Goal: Task Accomplishment & Management: Use online tool/utility

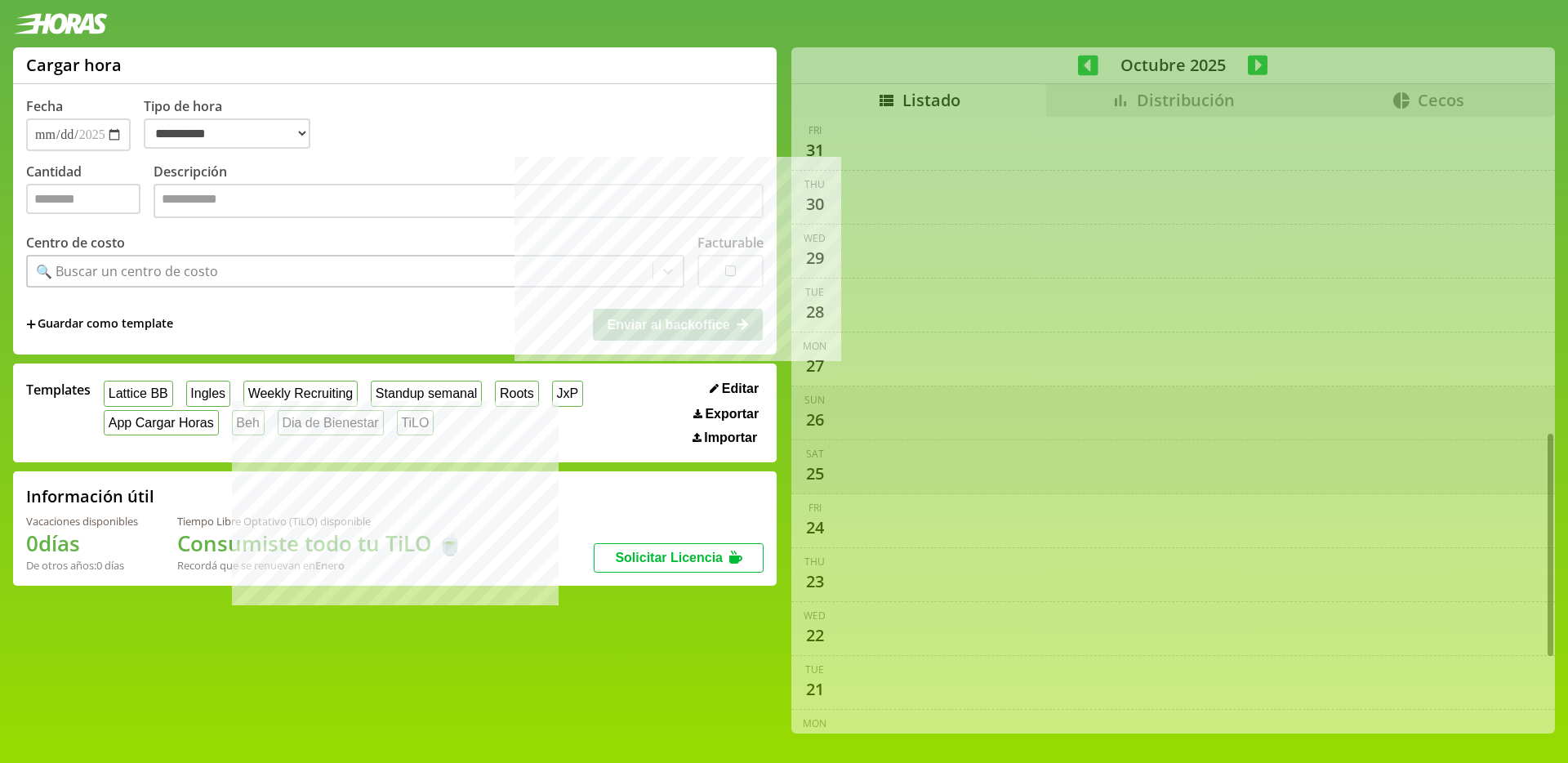
select select "**********"
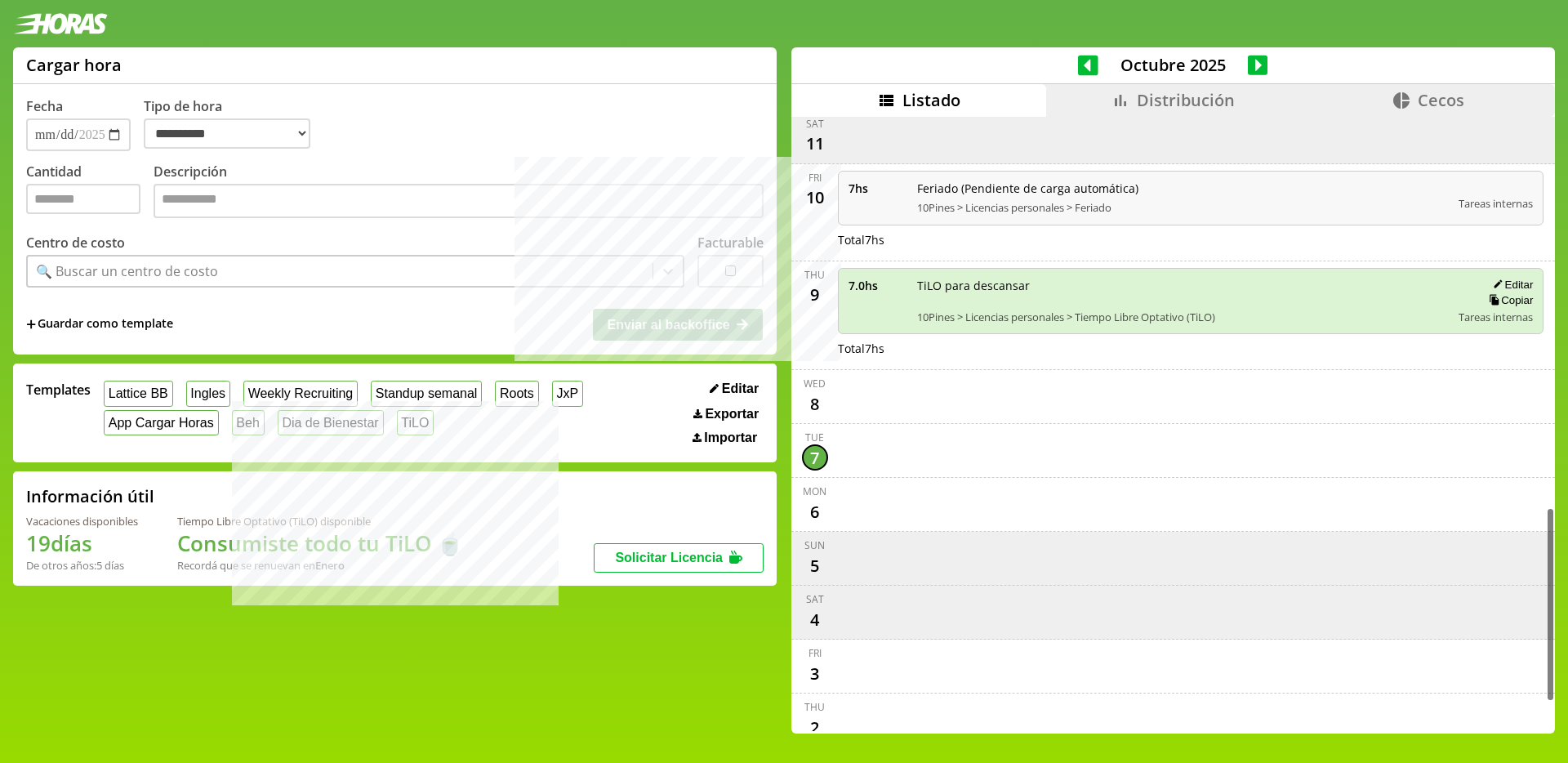
scroll to position [1320, 0]
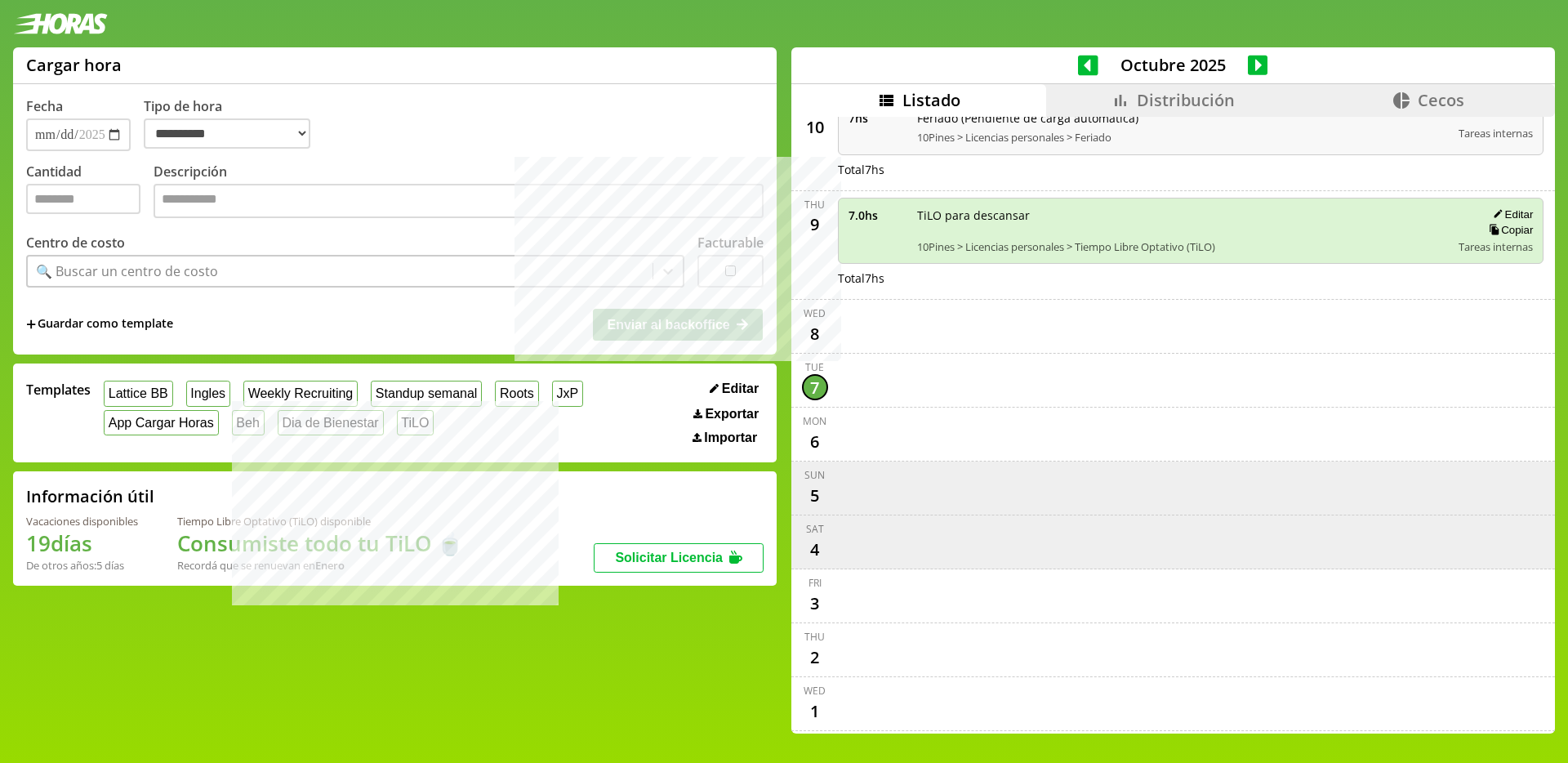
click at [1173, 98] on span "Distribución" at bounding box center [1186, 100] width 98 height 22
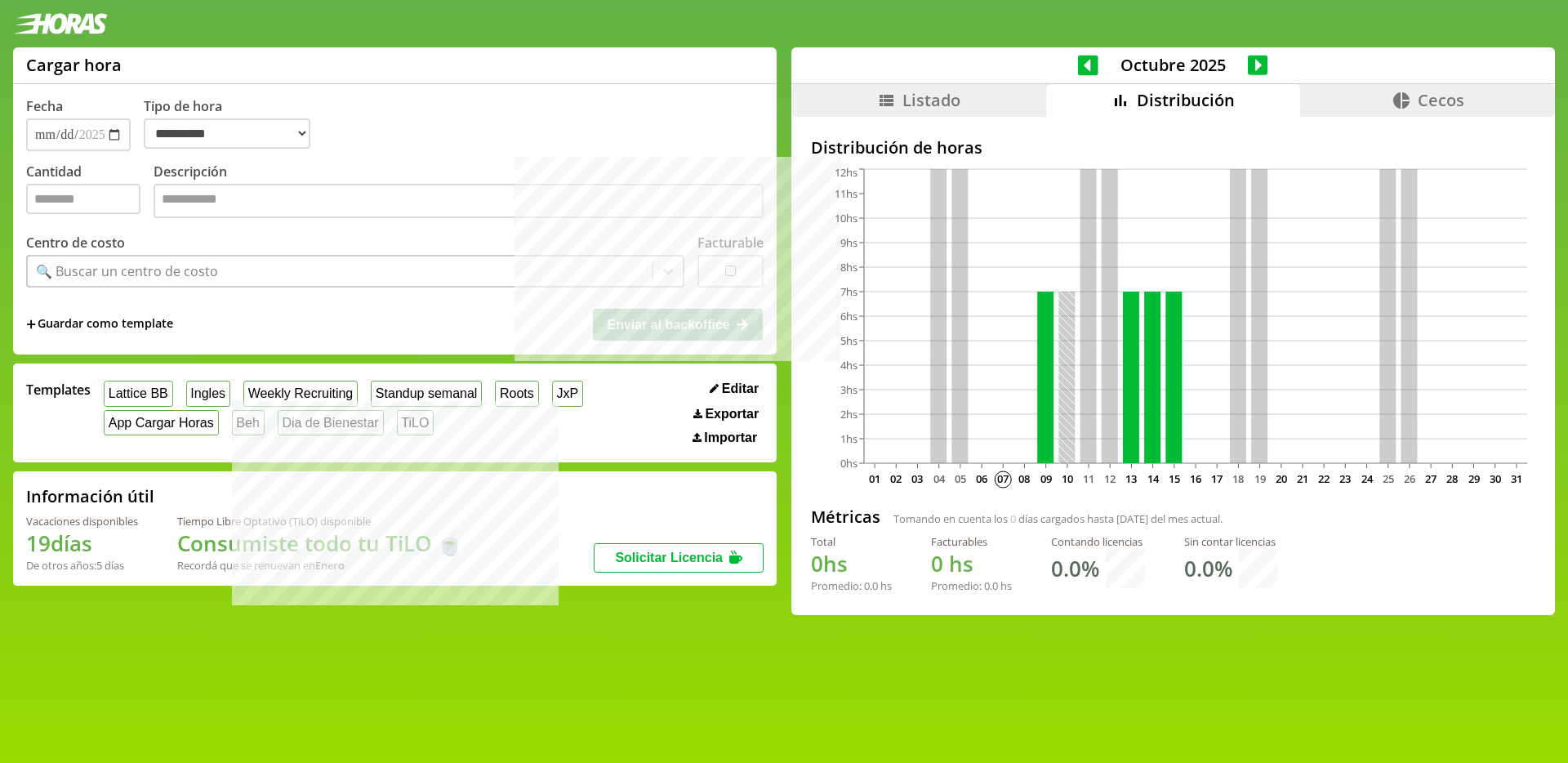
click at [946, 102] on span "Listado" at bounding box center [932, 100] width 58 height 22
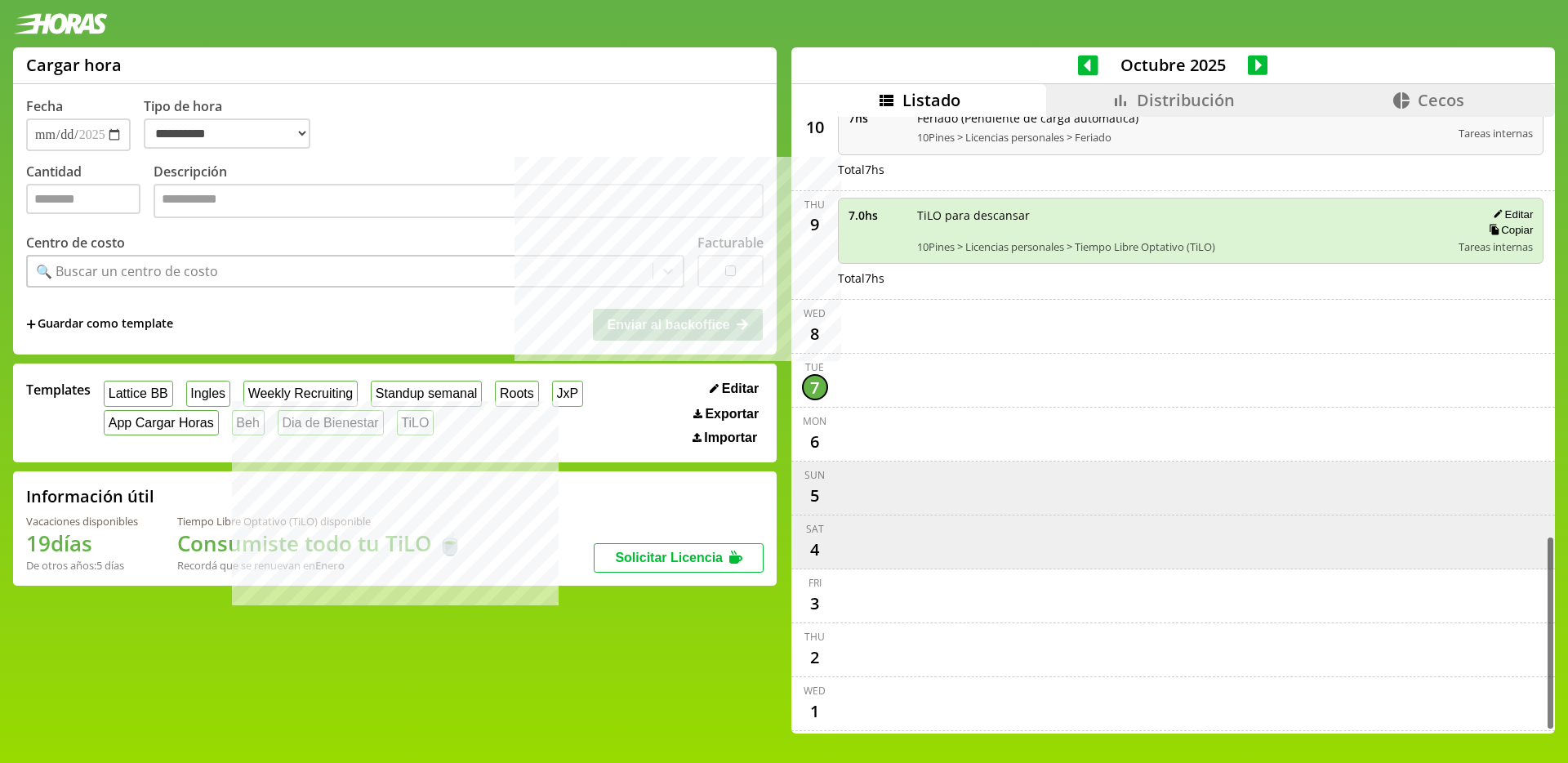
click at [1140, 84] on li "Distribución" at bounding box center [1173, 100] width 255 height 33
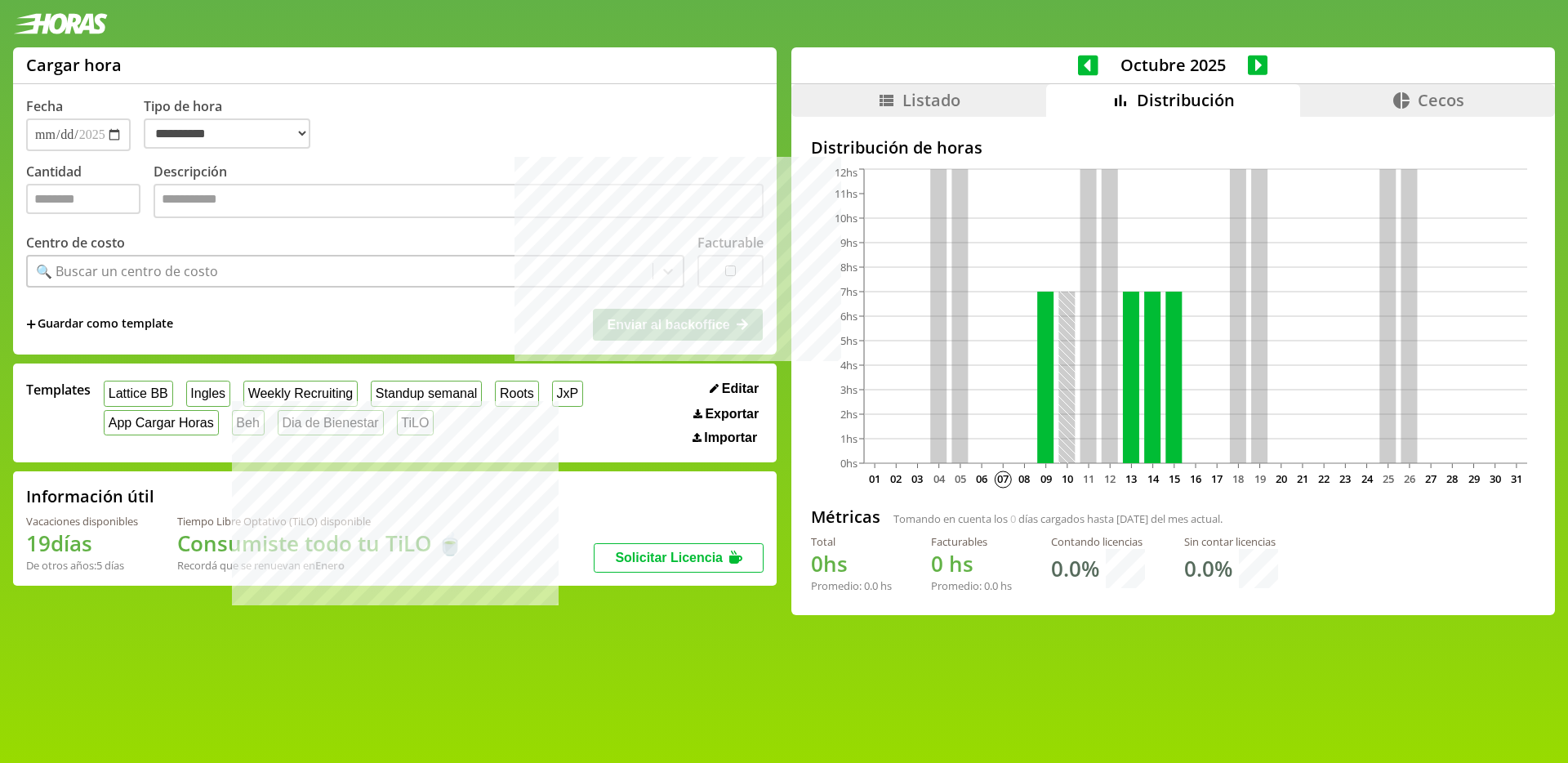
click at [1418, 108] on span "Cecos" at bounding box center [1441, 100] width 47 height 22
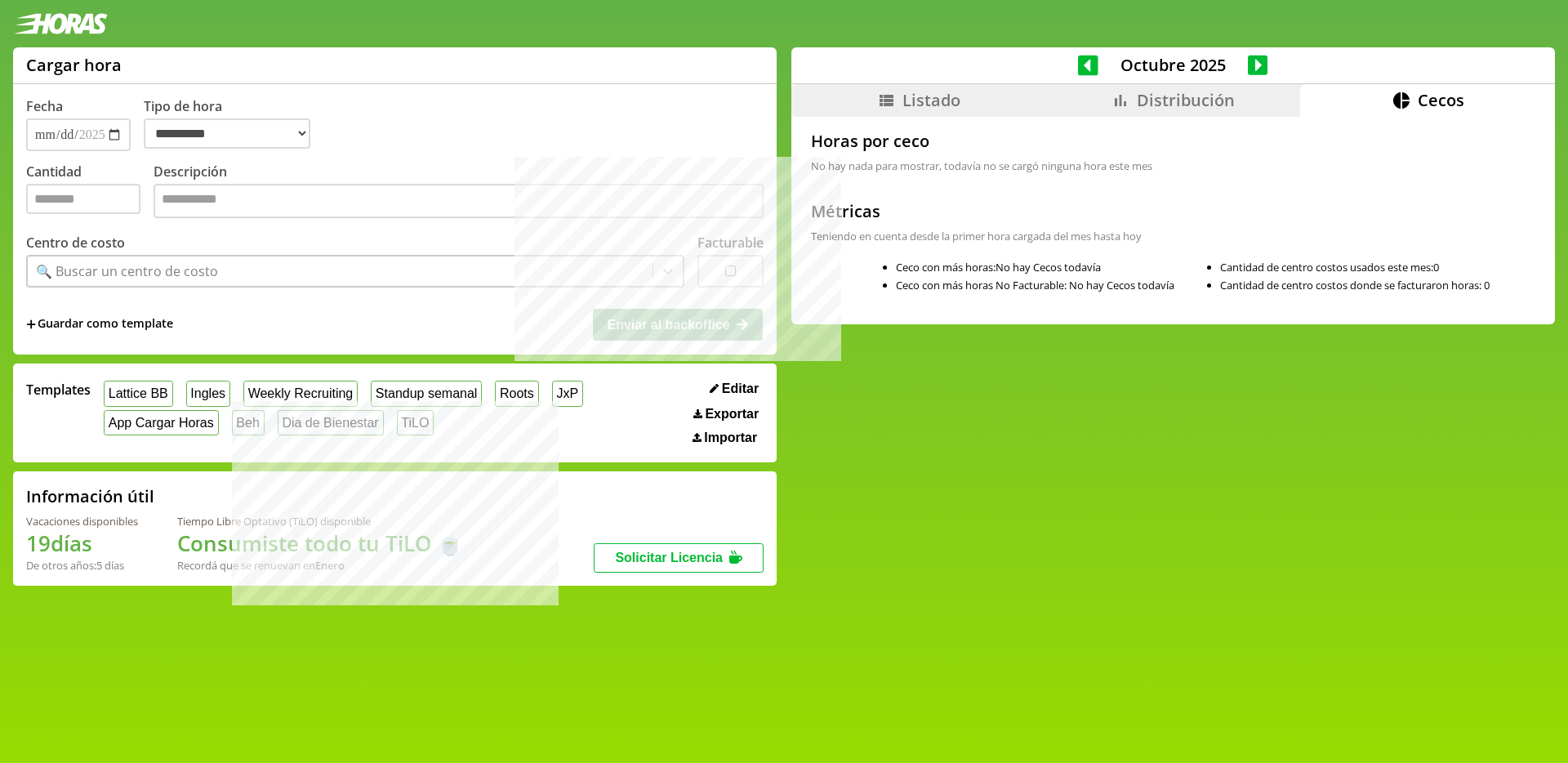
click at [1153, 82] on div "Octubre 2025" at bounding box center [1173, 66] width 764 height 37
click at [1059, 101] on li "Distribución" at bounding box center [1173, 100] width 255 height 33
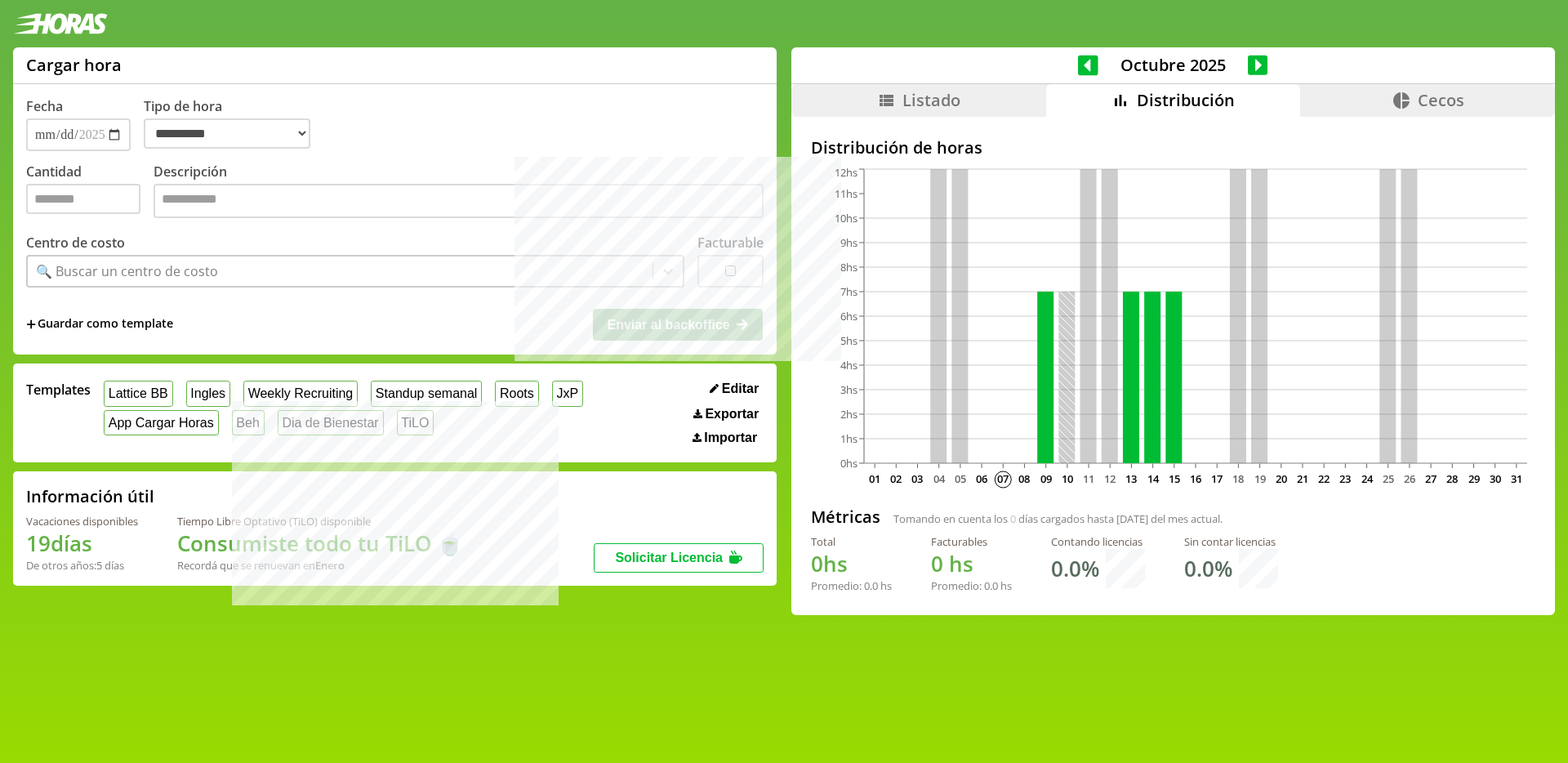
click at [961, 98] on li "Listado" at bounding box center [919, 100] width 255 height 33
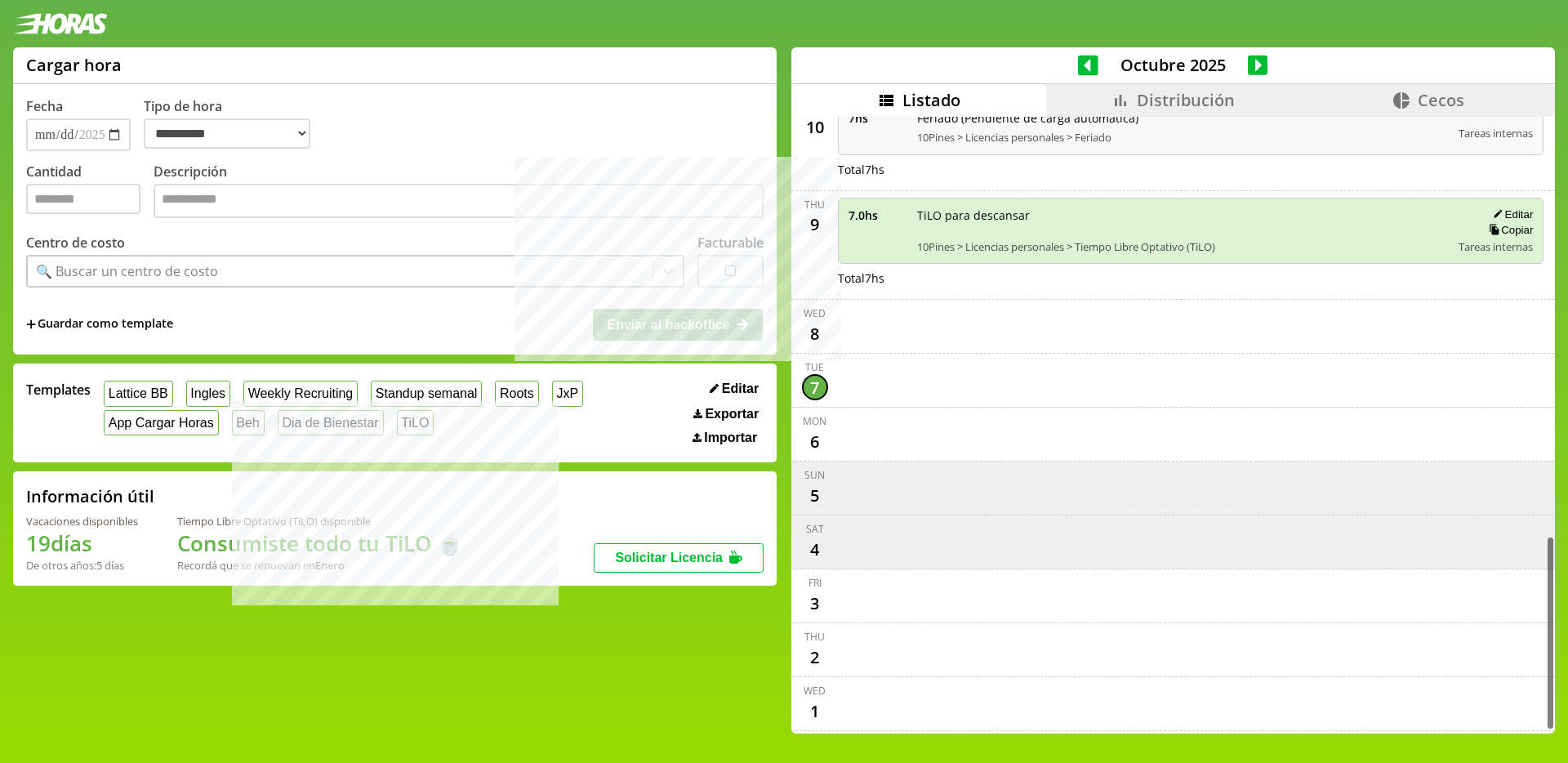
click at [1205, 96] on span "Distribución" at bounding box center [1186, 100] width 98 height 22
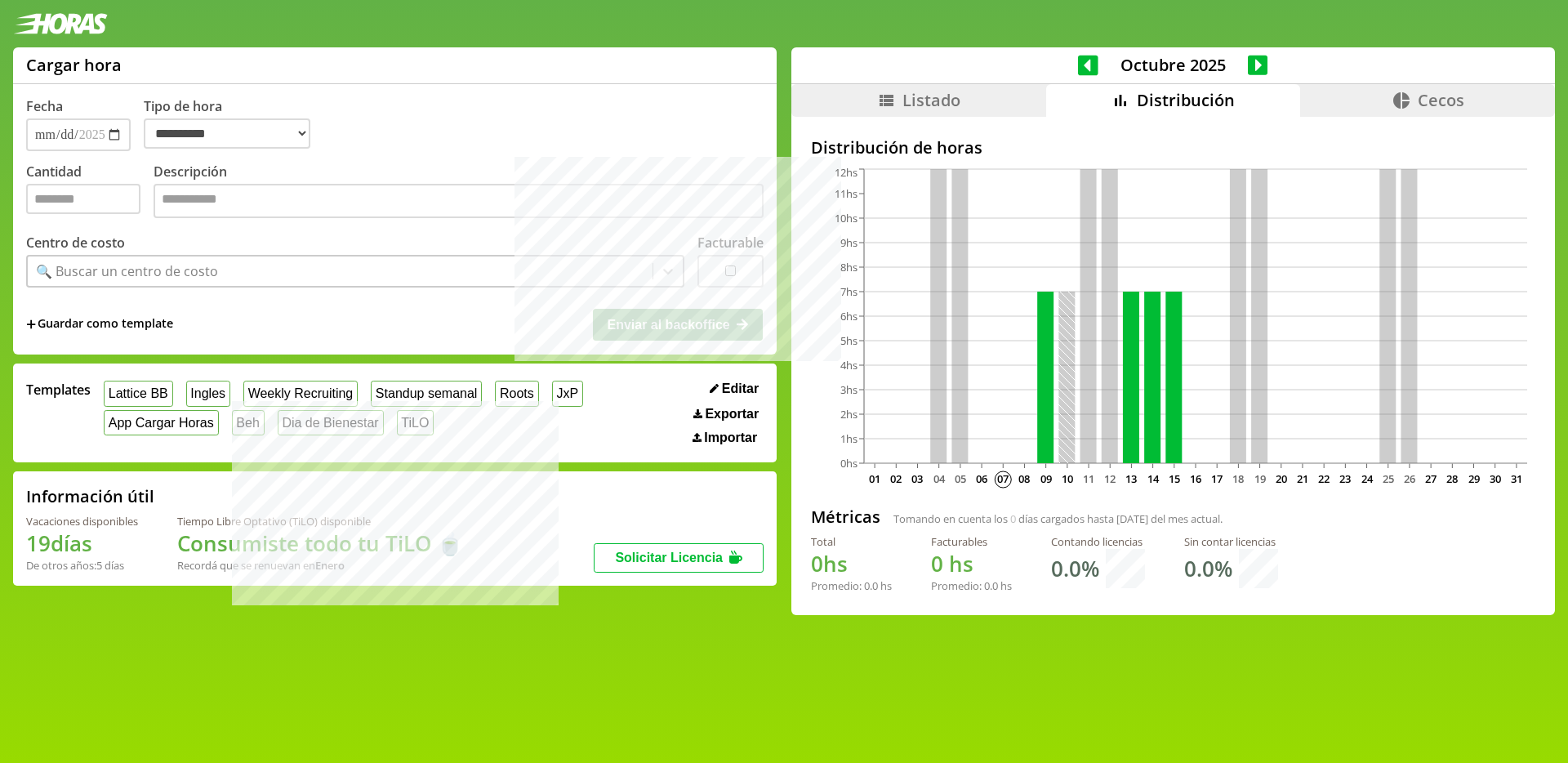
click at [1392, 94] on icon at bounding box center [1402, 101] width 20 height 20
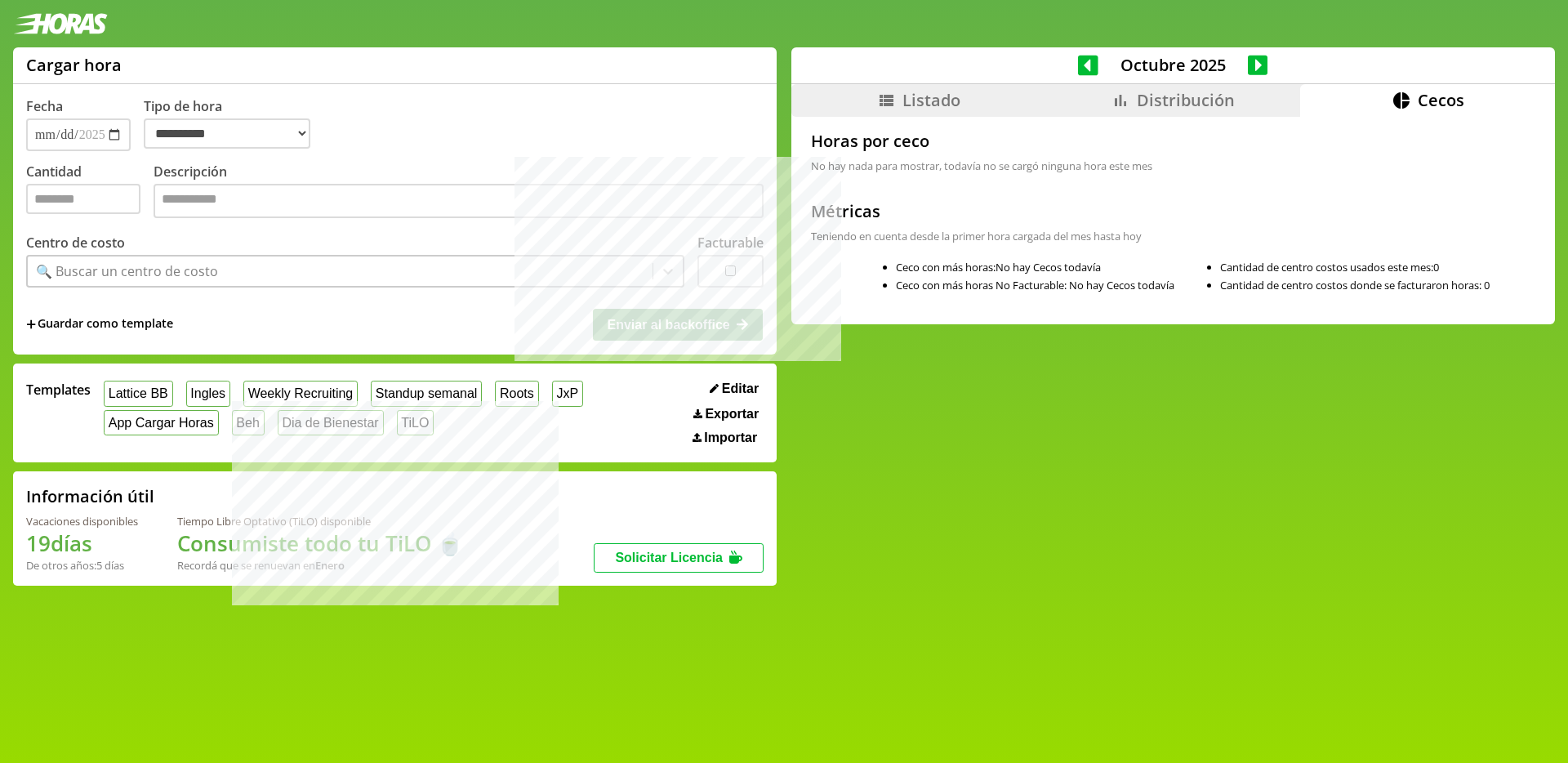
click at [1084, 65] on icon at bounding box center [1088, 65] width 20 height 20
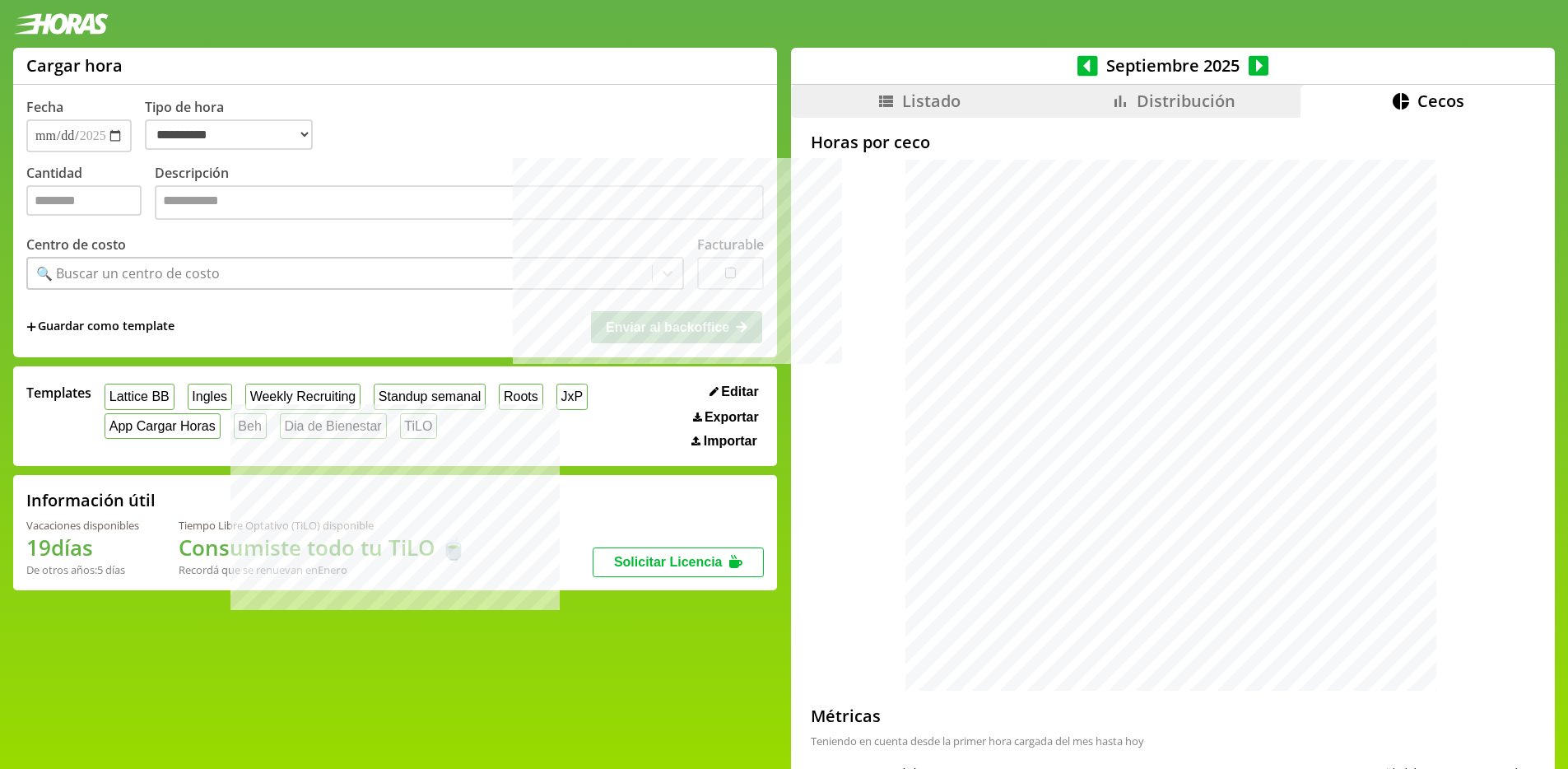
click at [1259, 66] on icon at bounding box center [1259, 66] width 20 height 20
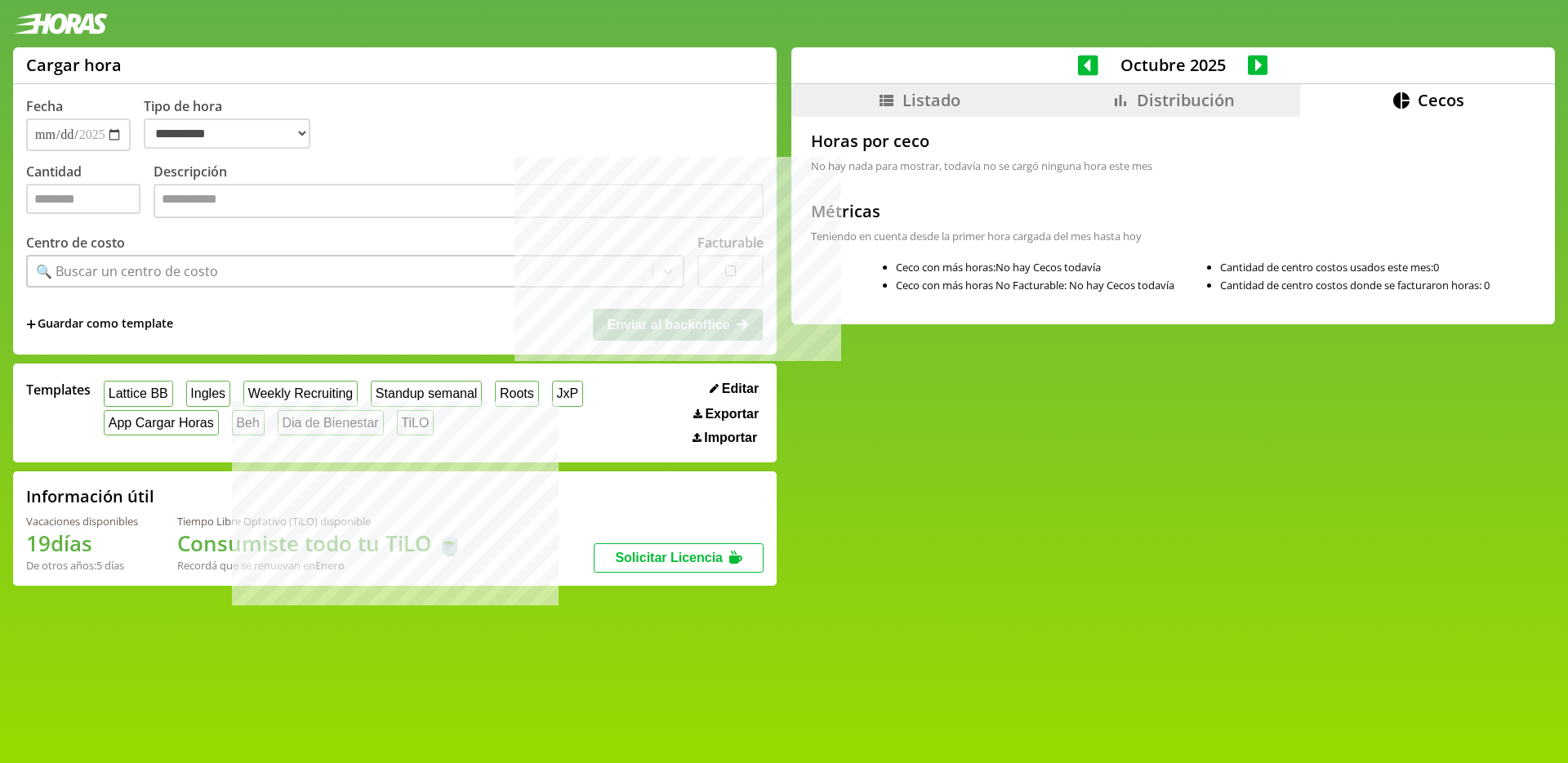
click at [1193, 103] on span "Distribución" at bounding box center [1186, 100] width 98 height 22
